Goal: Find specific page/section: Find specific page/section

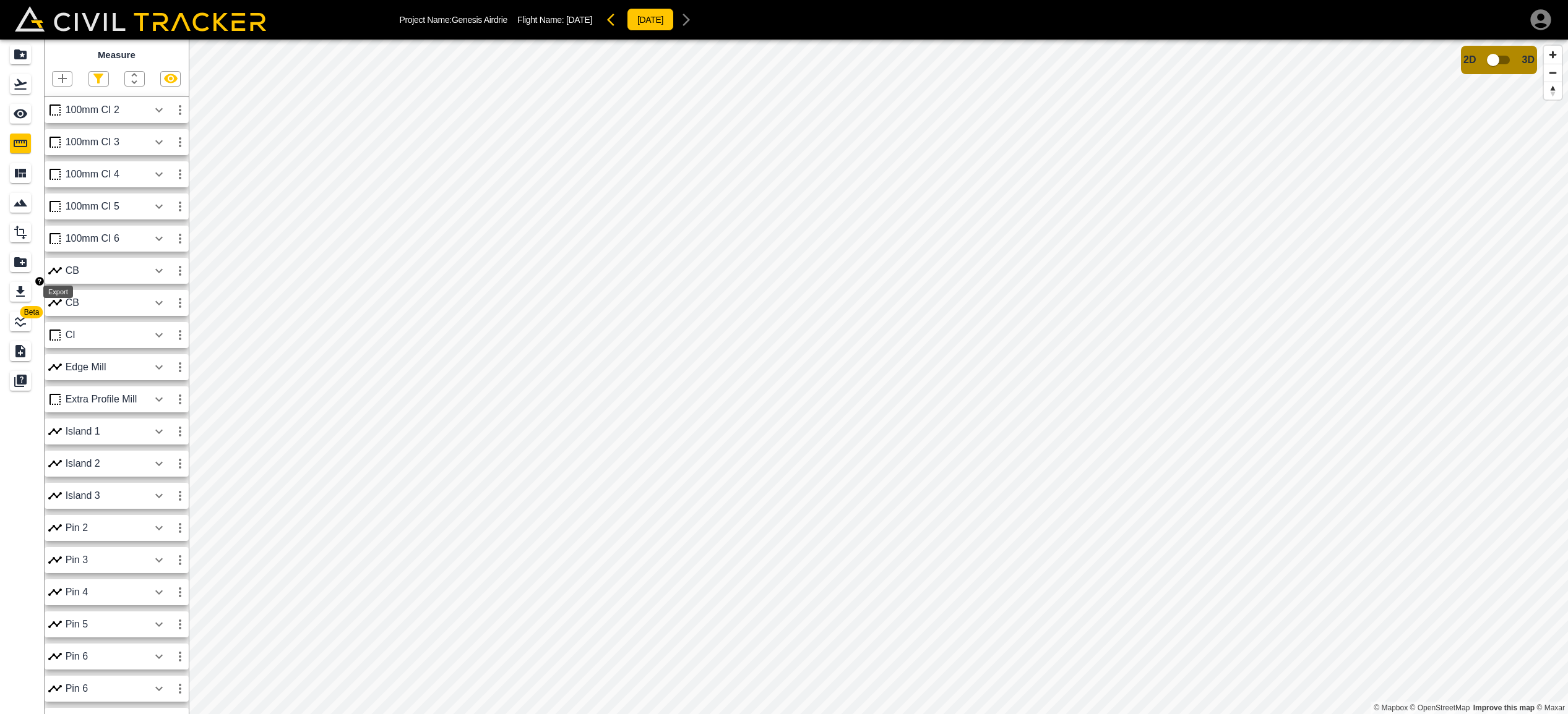
click at [16, 291] on icon "Export" at bounding box center [20, 291] width 14 height 14
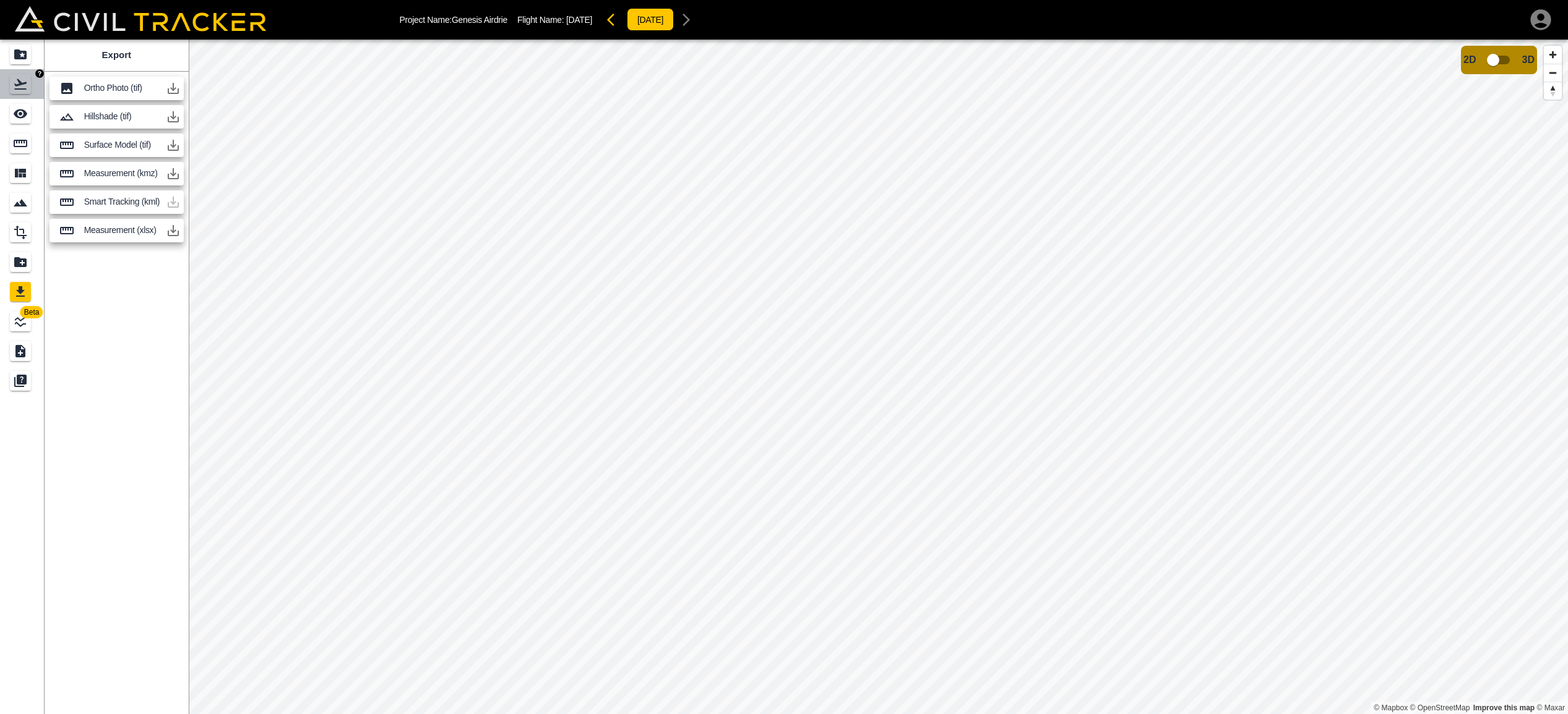
click at [18, 85] on icon "Flights" at bounding box center [20, 84] width 14 height 14
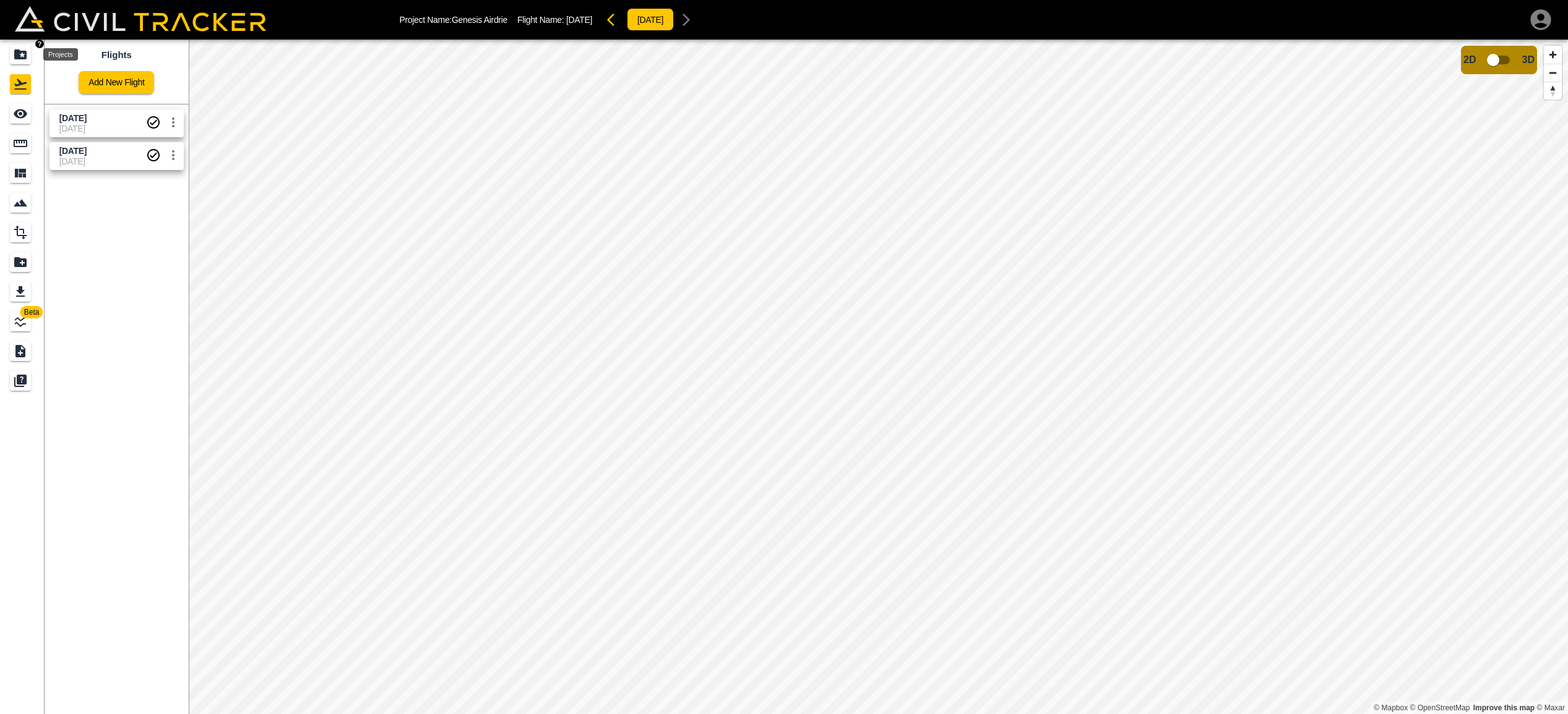
click at [24, 55] on icon "Projects" at bounding box center [20, 54] width 14 height 14
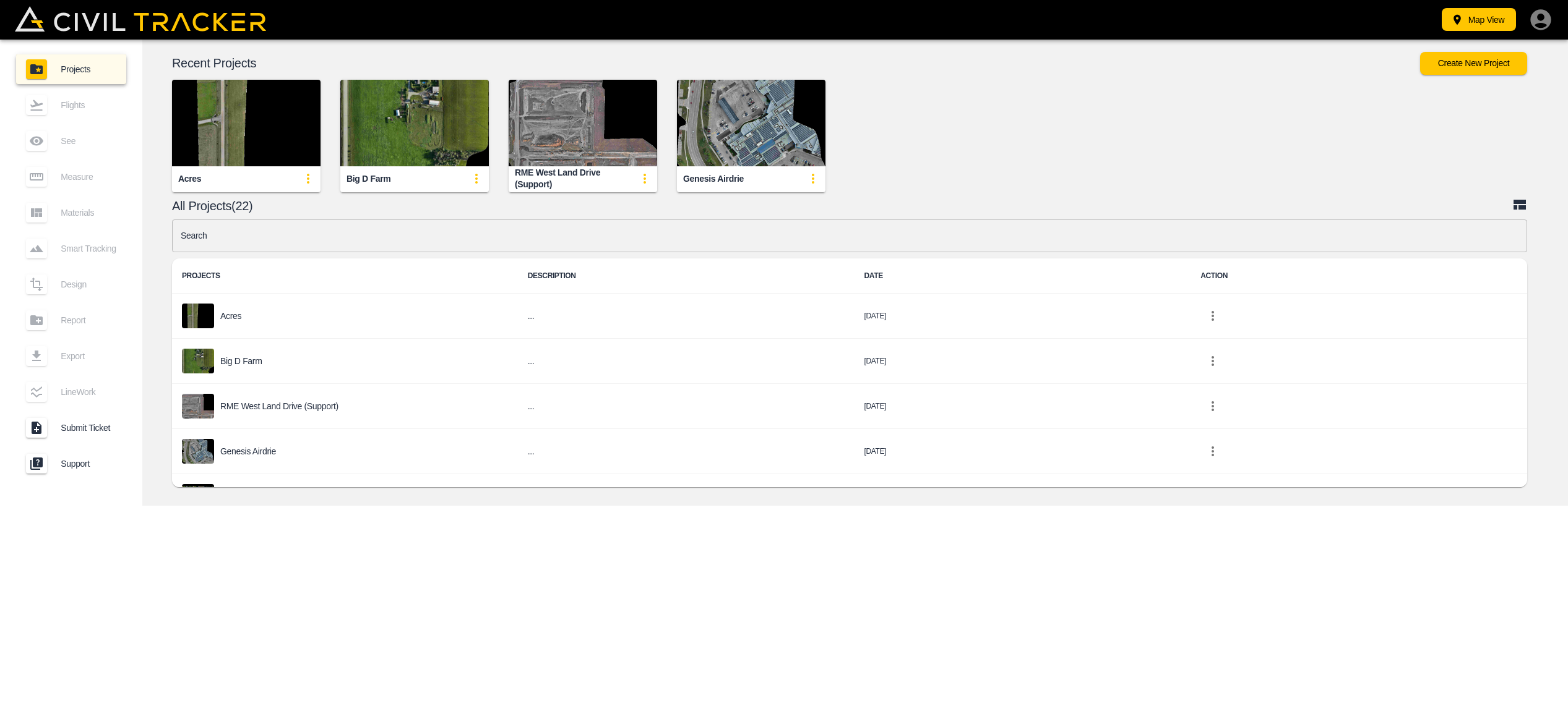
click at [553, 150] on img "button" at bounding box center [583, 123] width 148 height 86
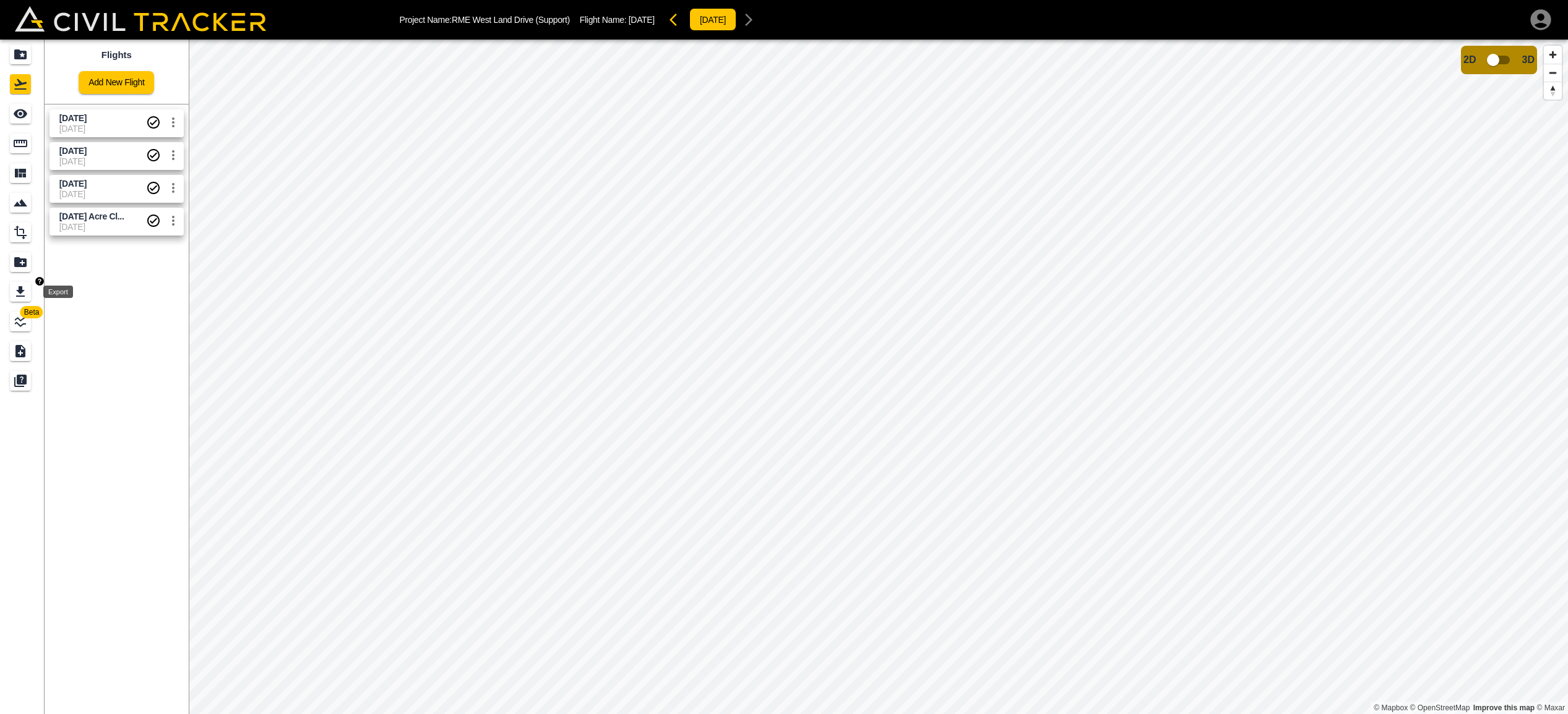
click at [19, 289] on icon "Export" at bounding box center [20, 291] width 9 height 11
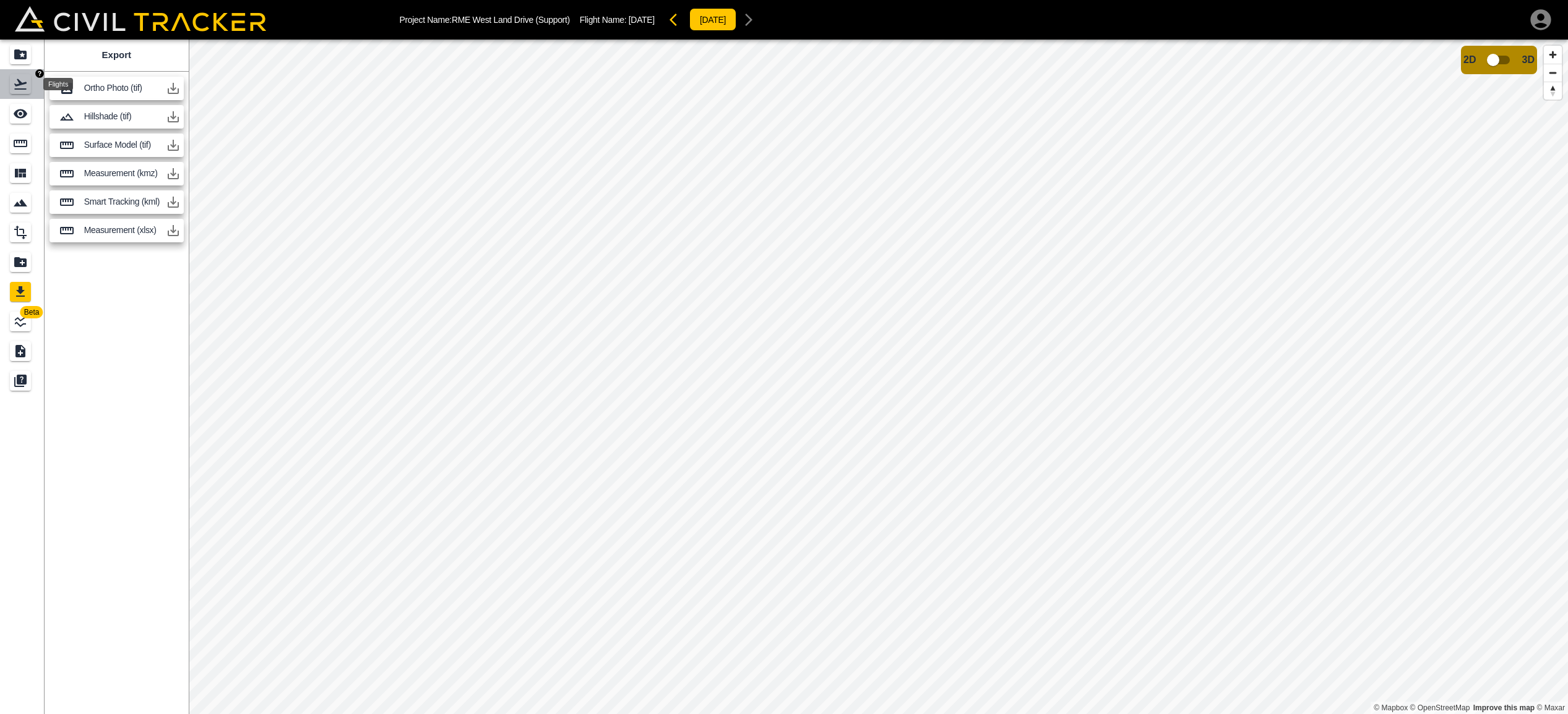
click at [18, 81] on icon "Flights" at bounding box center [20, 84] width 12 height 11
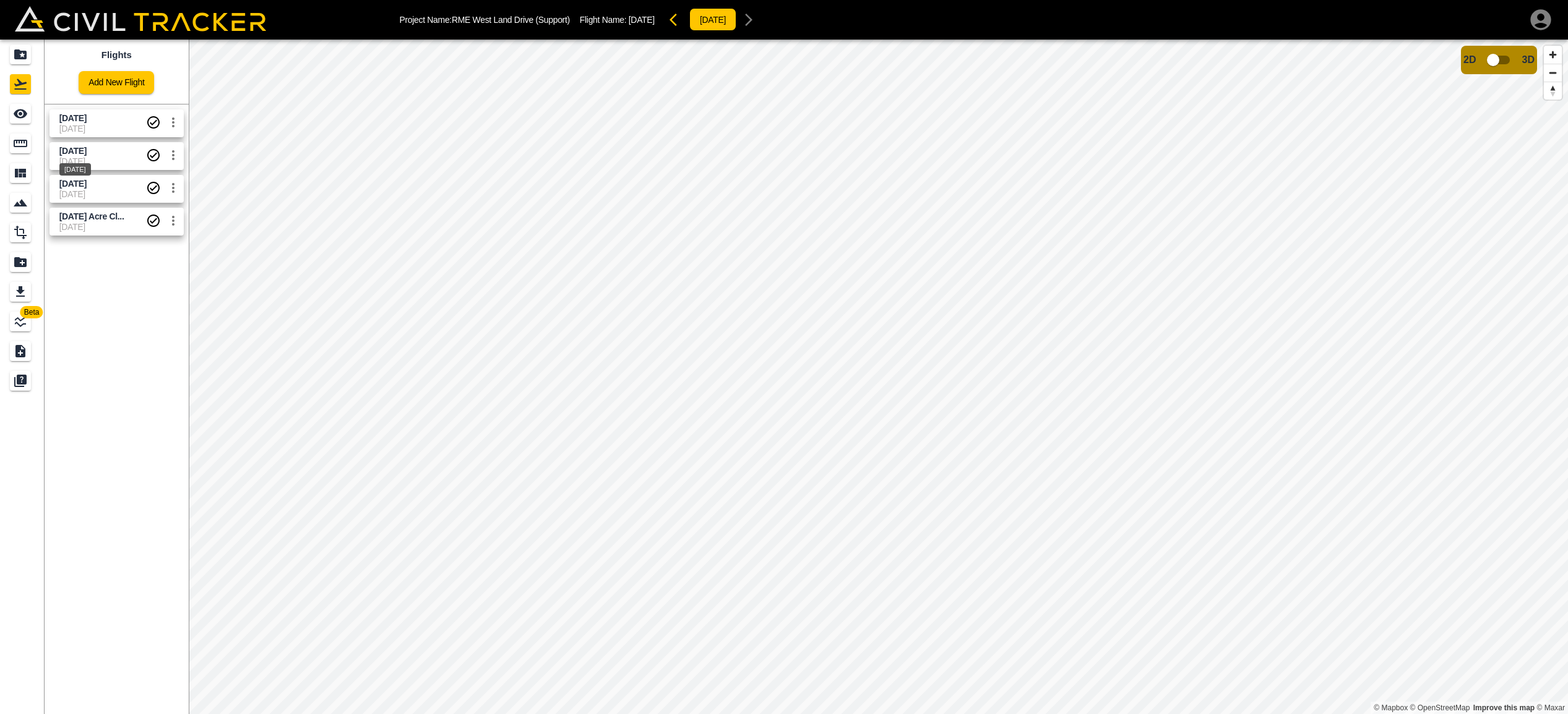
click at [87, 152] on span "[DATE]" at bounding box center [73, 151] width 27 height 10
click at [111, 185] on span "[DATE]" at bounding box center [103, 184] width 87 height 12
click at [112, 189] on span "[DATE]" at bounding box center [103, 194] width 87 height 10
click at [114, 215] on span "[DATE] Acre Cl..." at bounding box center [92, 216] width 65 height 10
click at [116, 193] on span "[DATE]" at bounding box center [103, 194] width 87 height 10
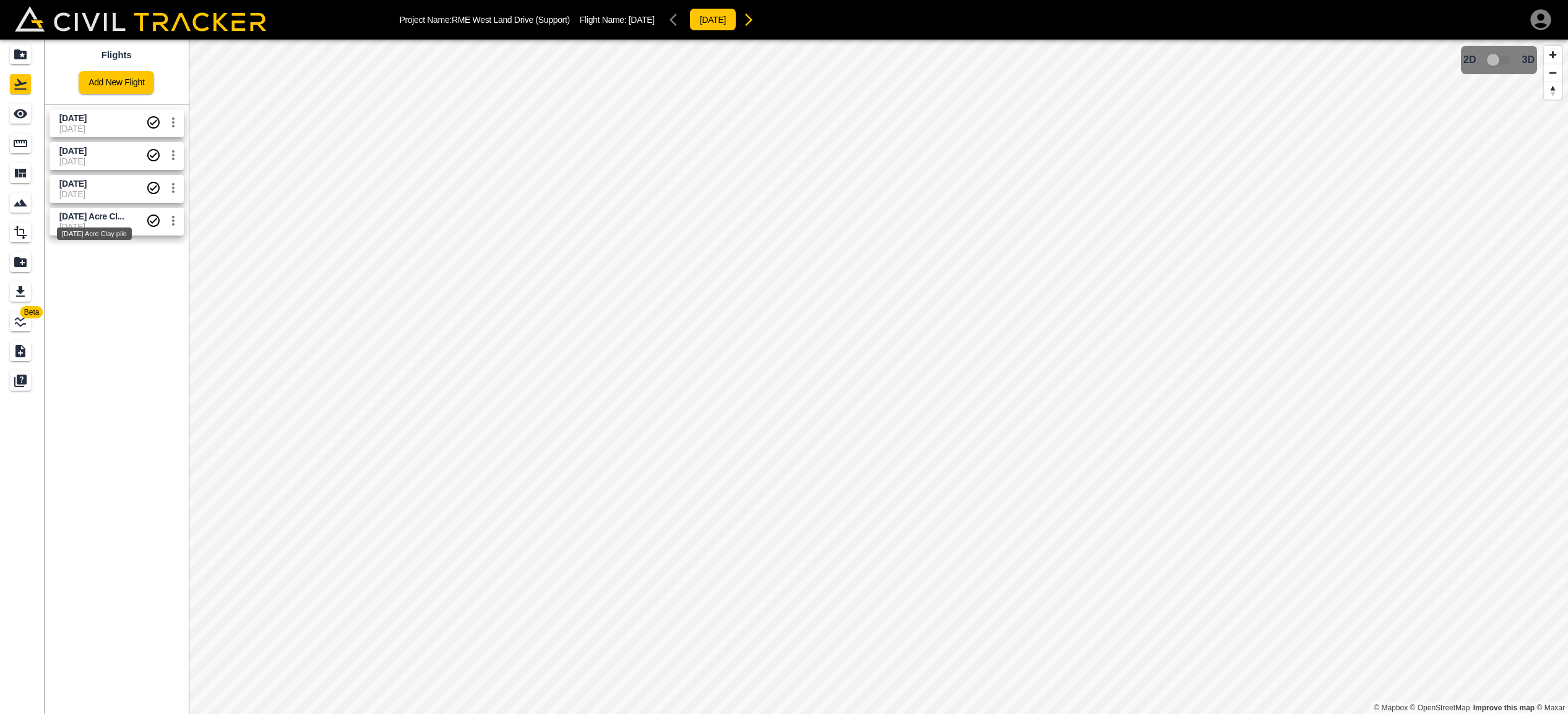
click at [115, 218] on span "[DATE] Acre Cl..." at bounding box center [92, 216] width 65 height 10
click at [116, 199] on link "[DATE] [DATE]" at bounding box center [116, 188] width 135 height 28
click at [22, 291] on icon "Export" at bounding box center [20, 291] width 9 height 11
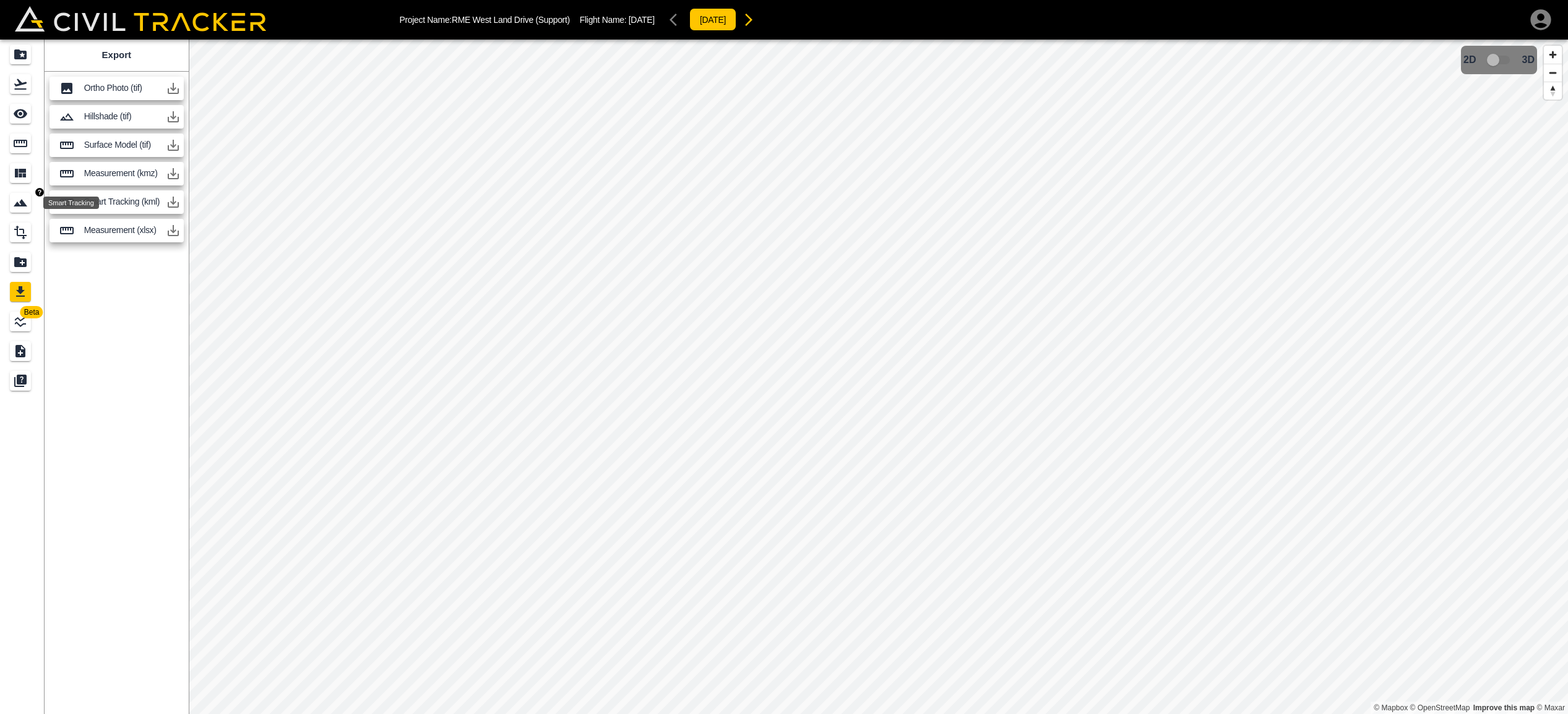
click at [22, 196] on icon "Smart Tracking" at bounding box center [20, 202] width 14 height 14
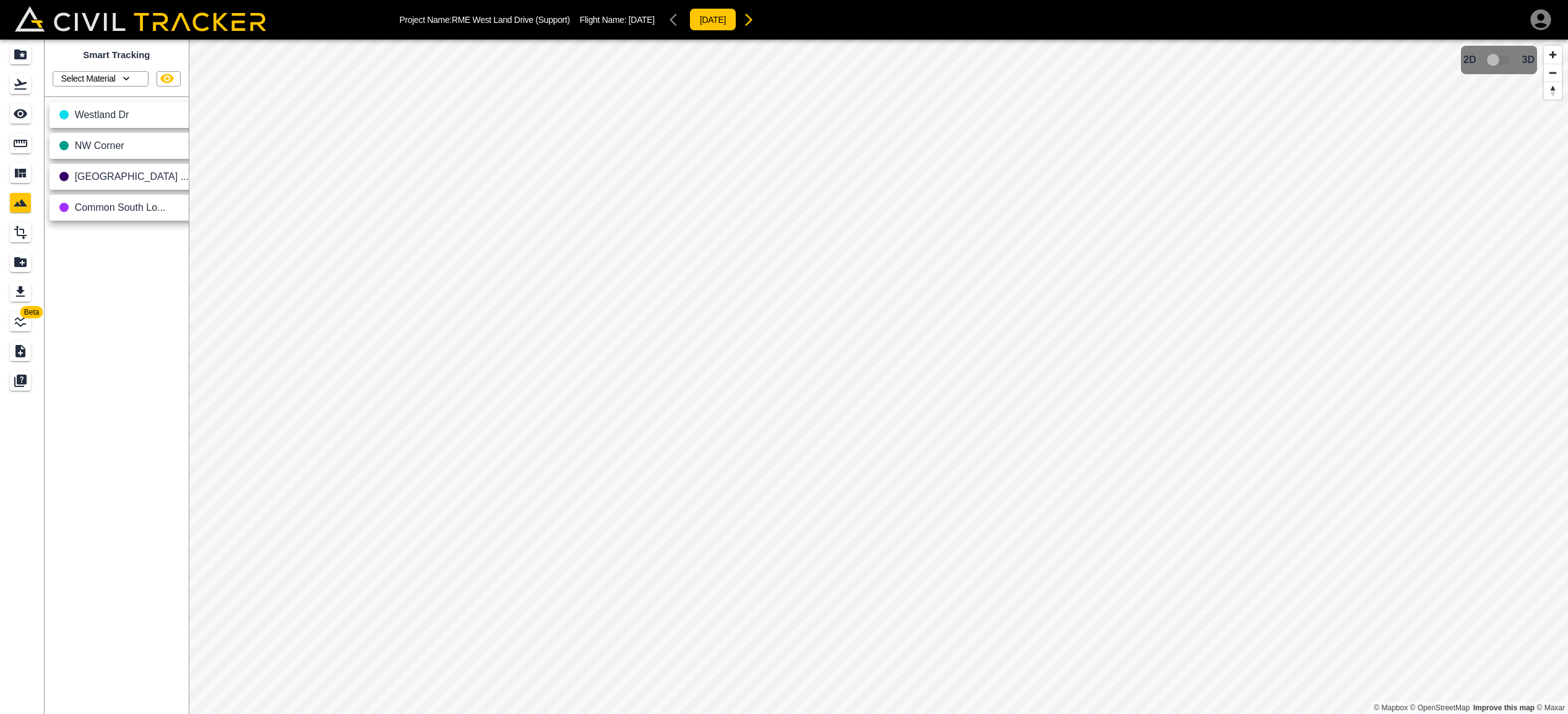
click at [192, 207] on icon "button" at bounding box center [199, 209] width 14 height 14
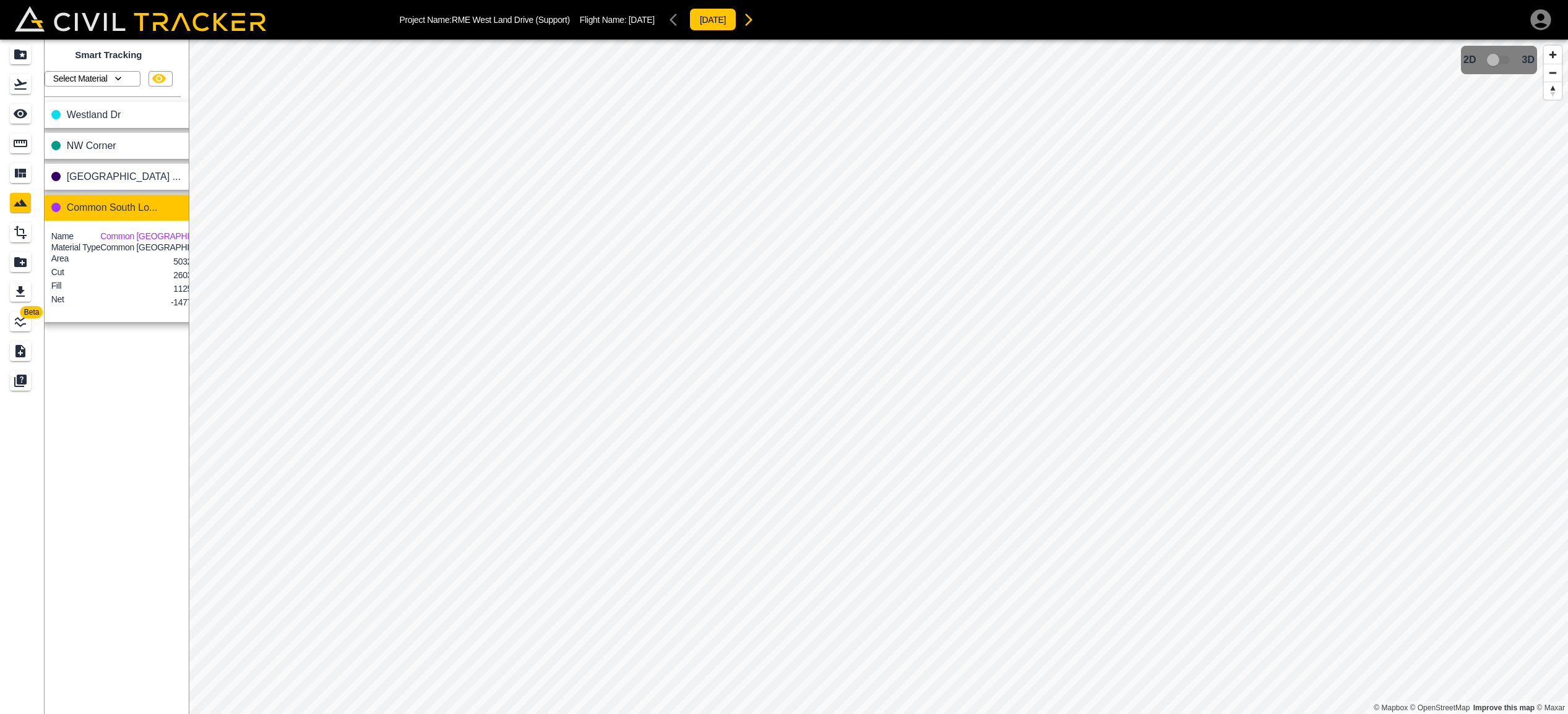
scroll to position [0, 11]
